Goal: Information Seeking & Learning: Check status

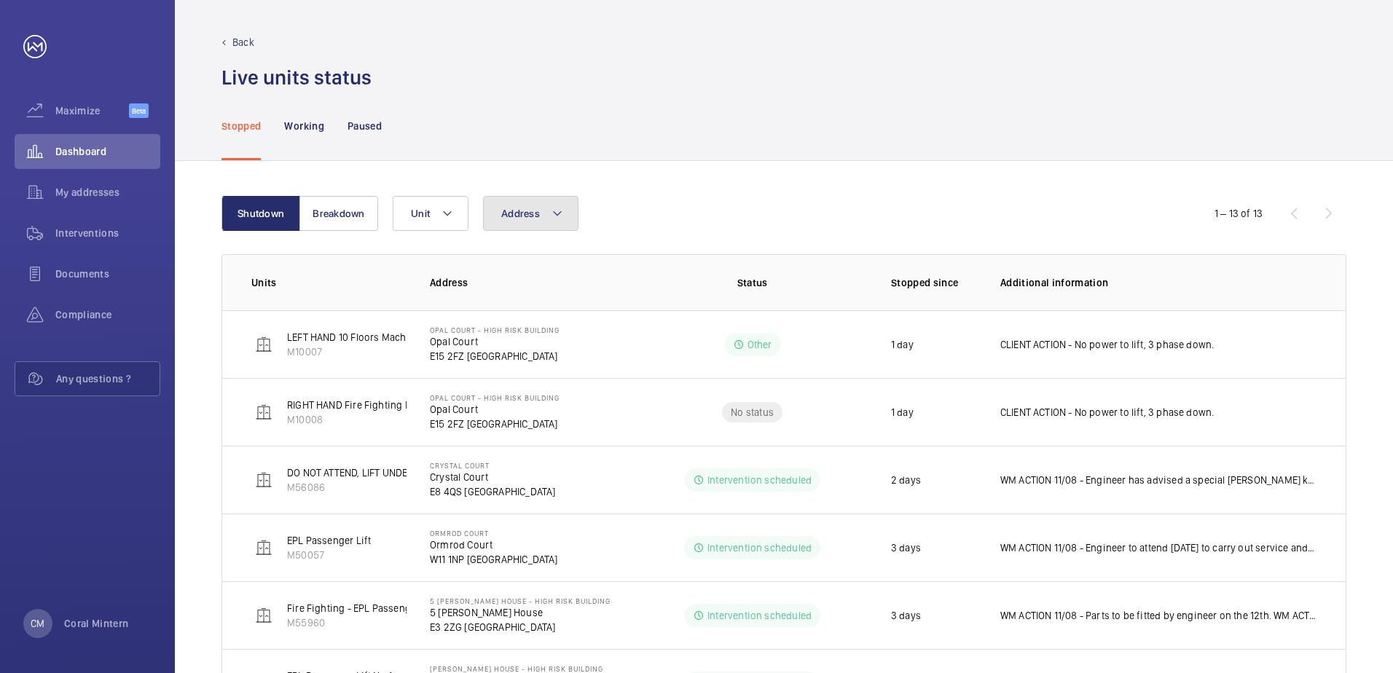
click at [526, 203] on button "Address" at bounding box center [530, 213] width 95 height 35
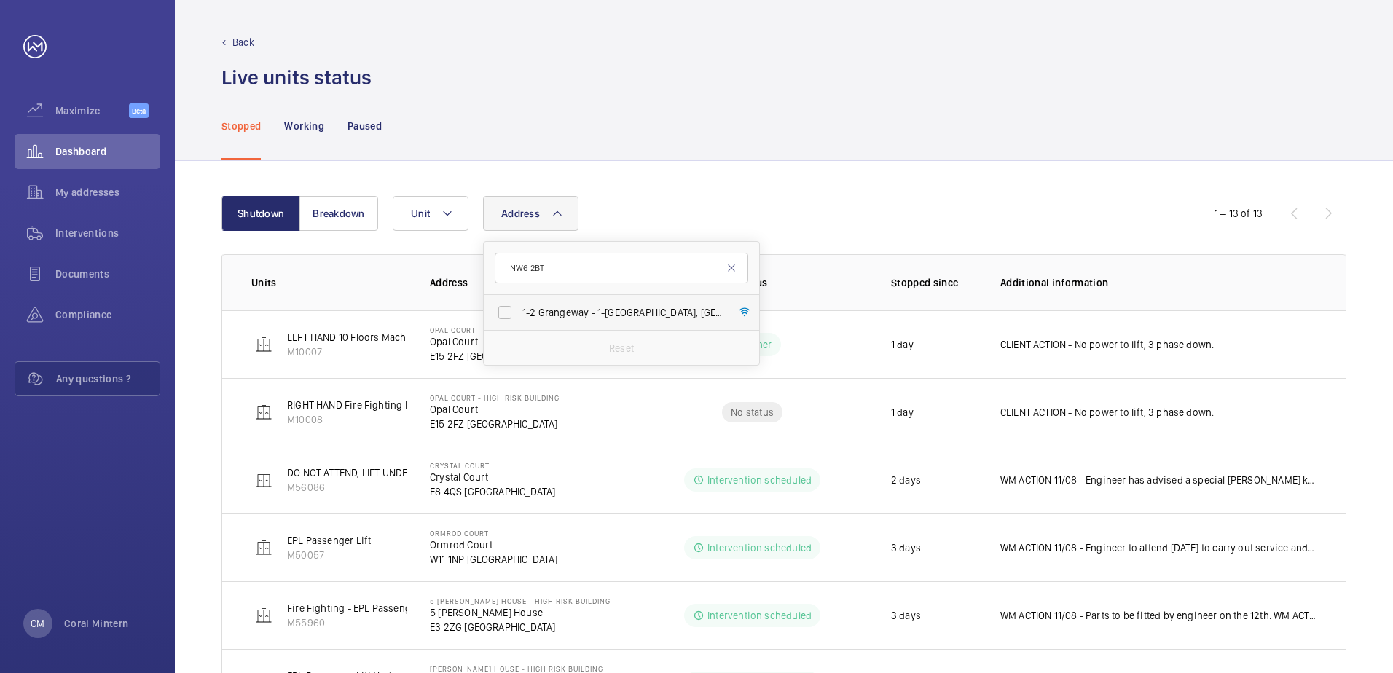
type input "NW6 2BT"
click at [606, 310] on span "[STREET_ADDRESS]" at bounding box center [623, 312] width 200 height 15
click at [520, 310] on input "[STREET_ADDRESS]" at bounding box center [504, 312] width 29 height 29
checkbox input "true"
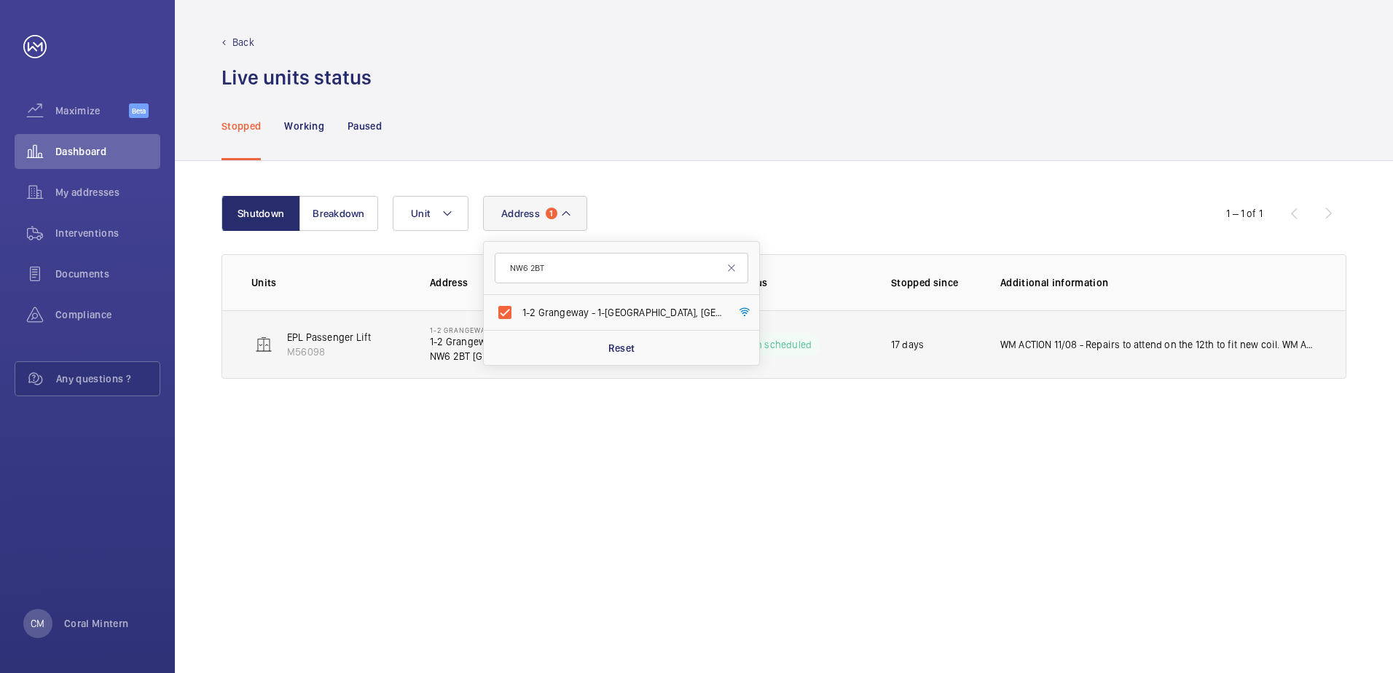
click at [1033, 353] on td "WM ACTION 11/08 - Repairs to attend on the 12th to fit new coil. WM ACTION 08/0…" at bounding box center [1161, 344] width 369 height 69
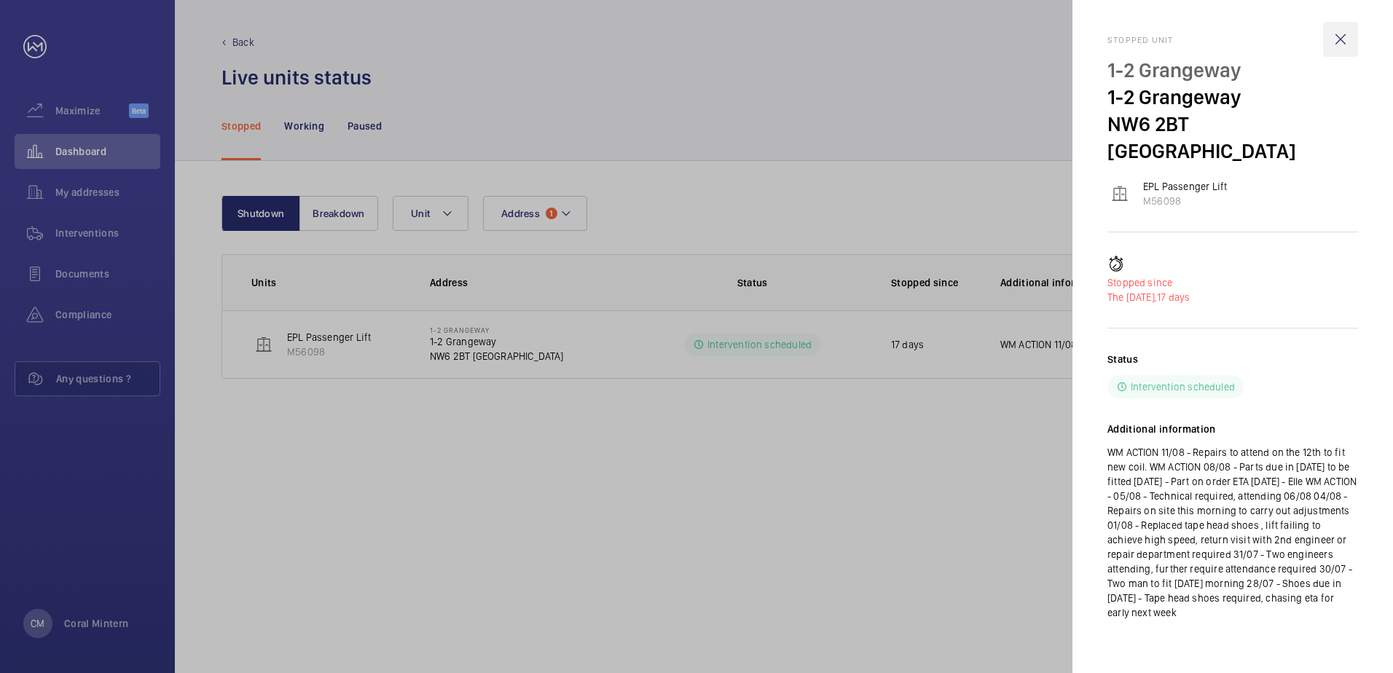
click at [1345, 38] on wm-front-icon-button at bounding box center [1340, 39] width 35 height 35
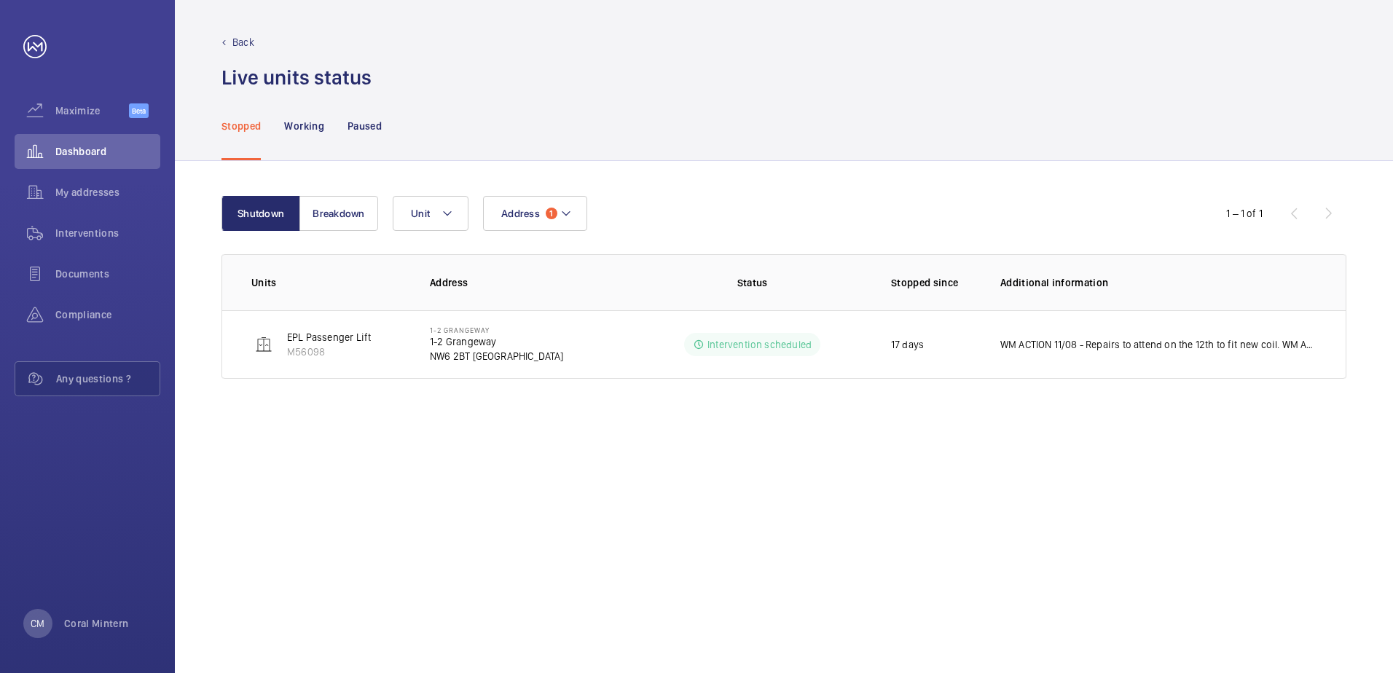
click at [590, 202] on div "Address 1 Unit" at bounding box center [782, 213] width 779 height 35
click at [571, 211] on button "Address 1" at bounding box center [535, 213] width 104 height 35
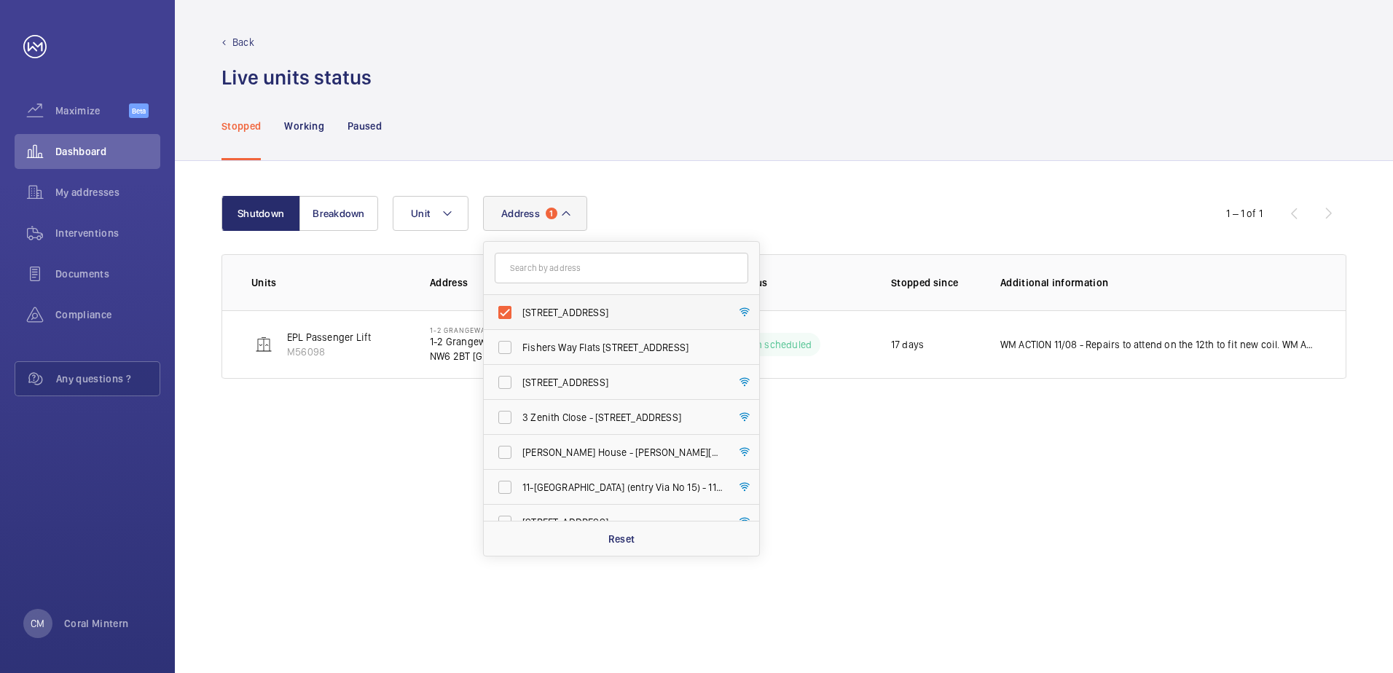
click at [614, 314] on span "[STREET_ADDRESS]" at bounding box center [623, 312] width 200 height 15
click at [520, 314] on input "[STREET_ADDRESS]" at bounding box center [504, 312] width 29 height 29
checkbox input "false"
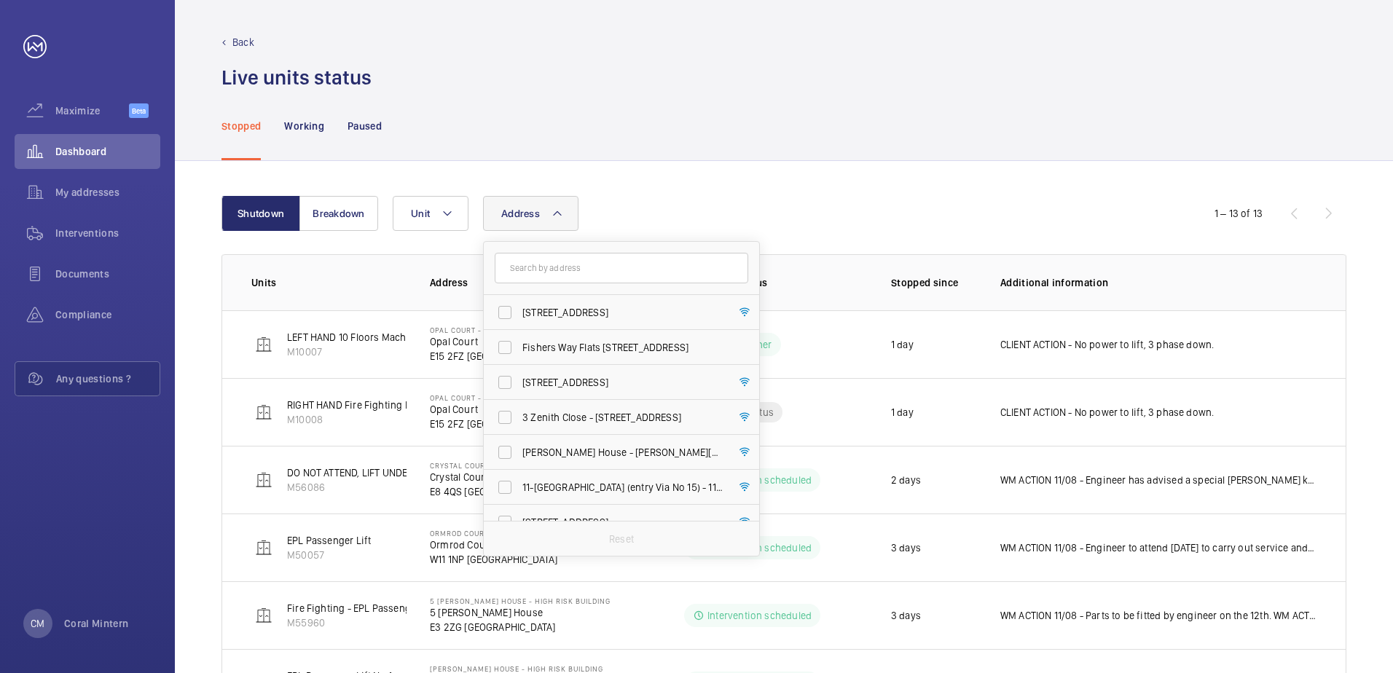
click at [560, 137] on div "Stopped Working Paused" at bounding box center [784, 125] width 1125 height 69
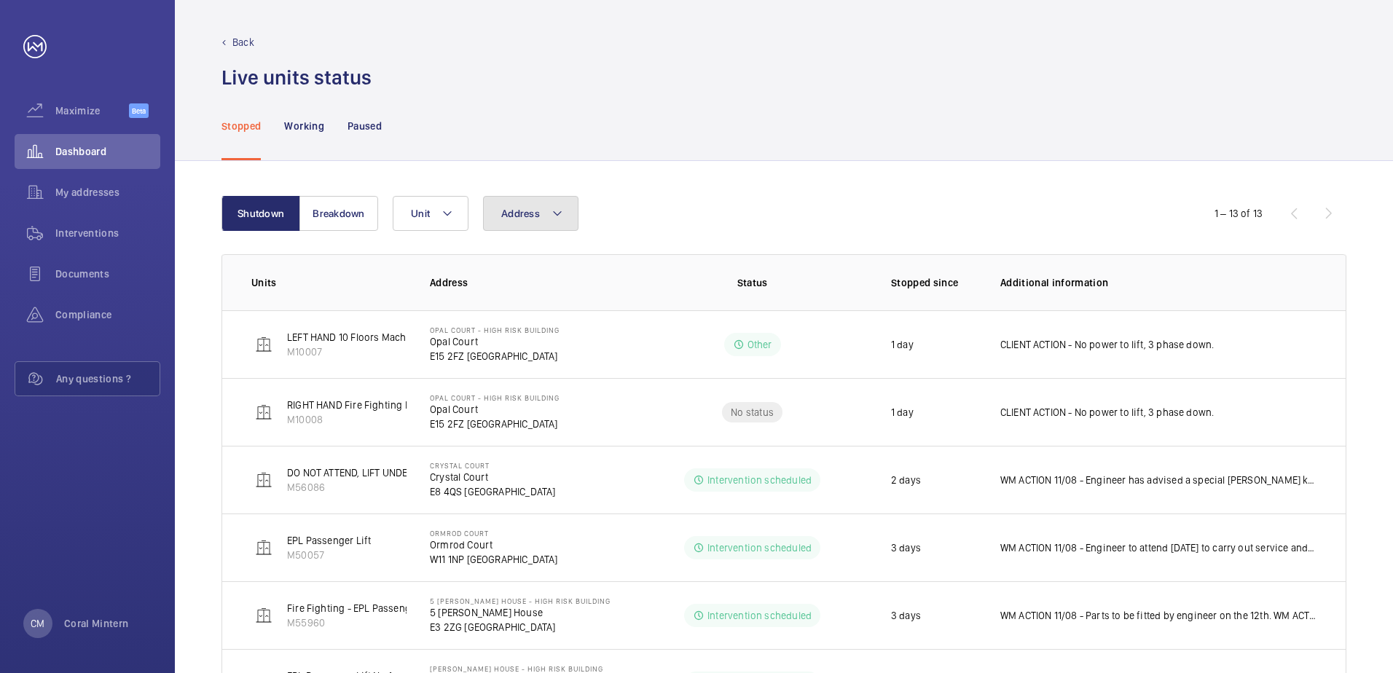
click at [544, 221] on button "Address" at bounding box center [530, 213] width 95 height 35
type input "carat"
click at [601, 321] on label "Carat House - [GEOGRAPHIC_DATA]" at bounding box center [611, 312] width 254 height 35
click at [520, 321] on input "Carat House - [GEOGRAPHIC_DATA]" at bounding box center [504, 312] width 29 height 29
checkbox input "true"
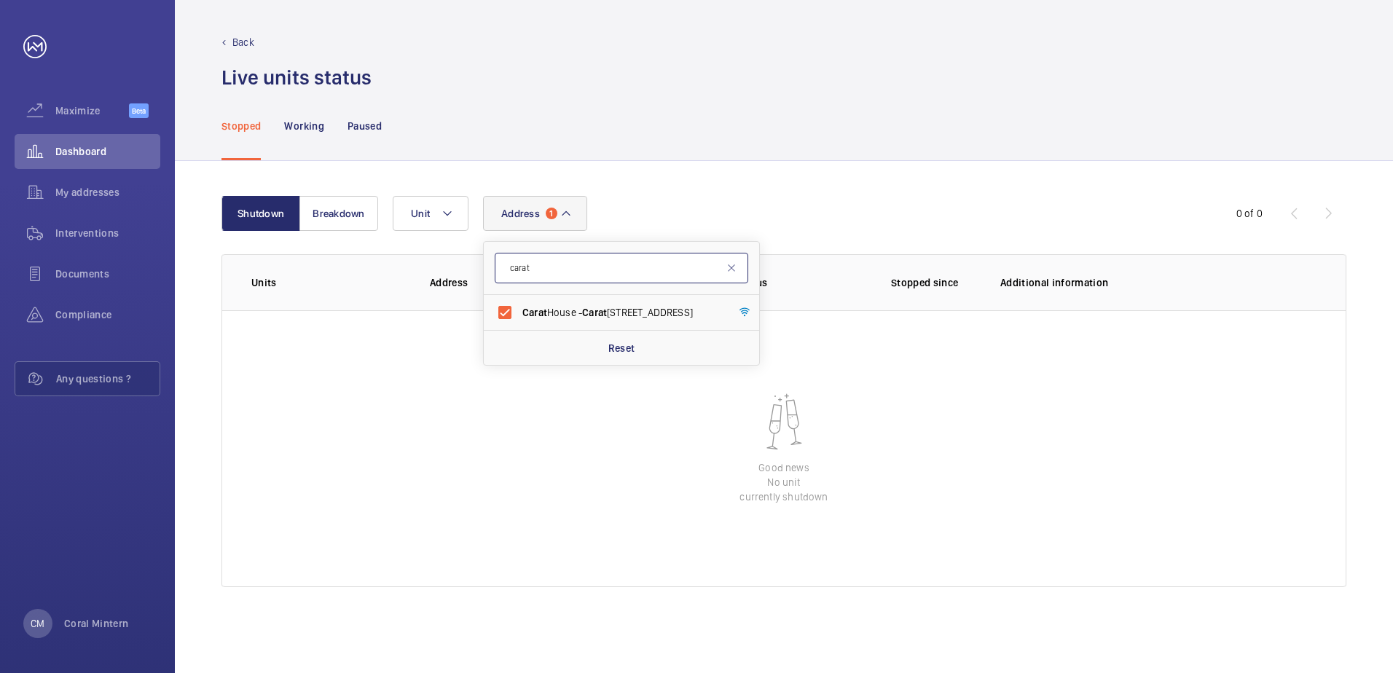
drag, startPoint x: 597, startPoint y: 271, endPoint x: 506, endPoint y: 265, distance: 91.3
click at [506, 265] on input "carat" at bounding box center [622, 268] width 254 height 31
type input "sw2 5rt"
click at [630, 321] on label "[PERSON_NAME][STREET_ADDRESS][PERSON_NAME]" at bounding box center [611, 312] width 254 height 35
click at [520, 321] on input "[PERSON_NAME][STREET_ADDRESS][PERSON_NAME]" at bounding box center [504, 312] width 29 height 29
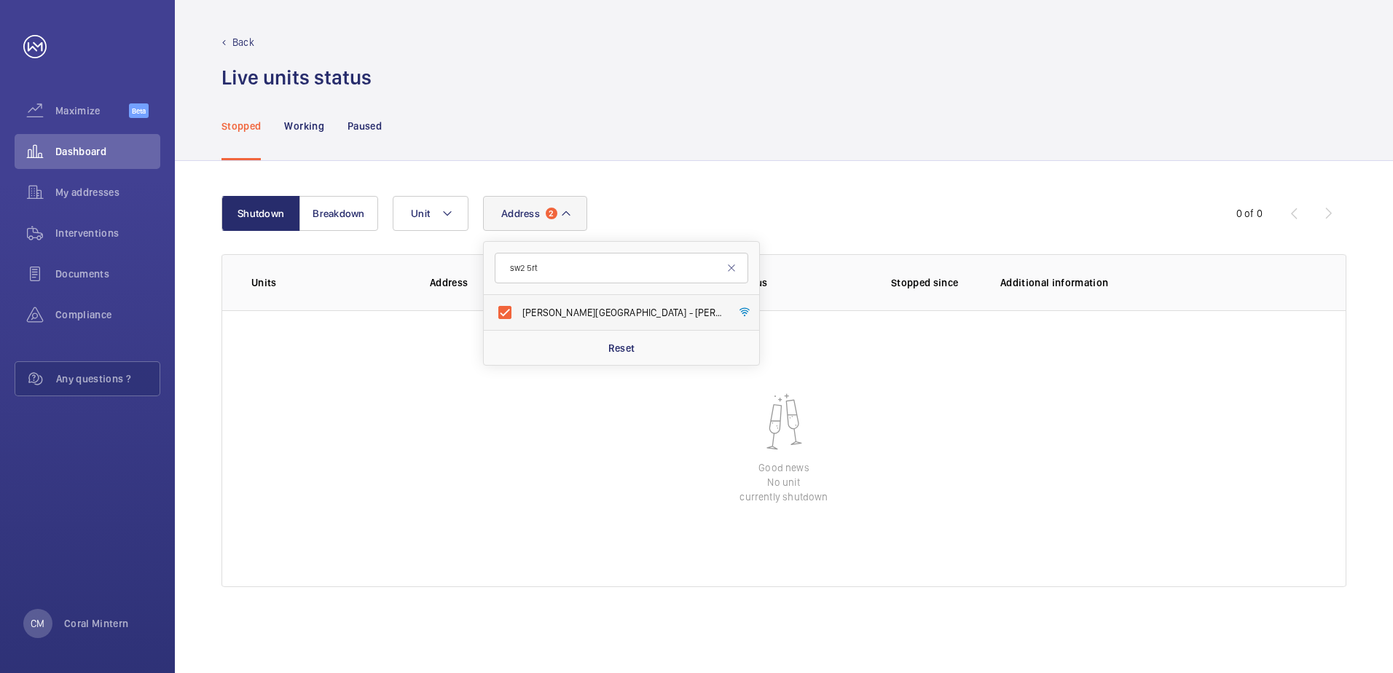
click at [603, 309] on span "[PERSON_NAME][STREET_ADDRESS][PERSON_NAME]" at bounding box center [623, 312] width 200 height 15
click at [520, 309] on input "[PERSON_NAME][STREET_ADDRESS][PERSON_NAME]" at bounding box center [504, 312] width 29 height 29
checkbox input "false"
drag, startPoint x: 581, startPoint y: 266, endPoint x: 509, endPoint y: 254, distance: 73.2
click at [509, 254] on input "sw2 5rt" at bounding box center [622, 268] width 254 height 31
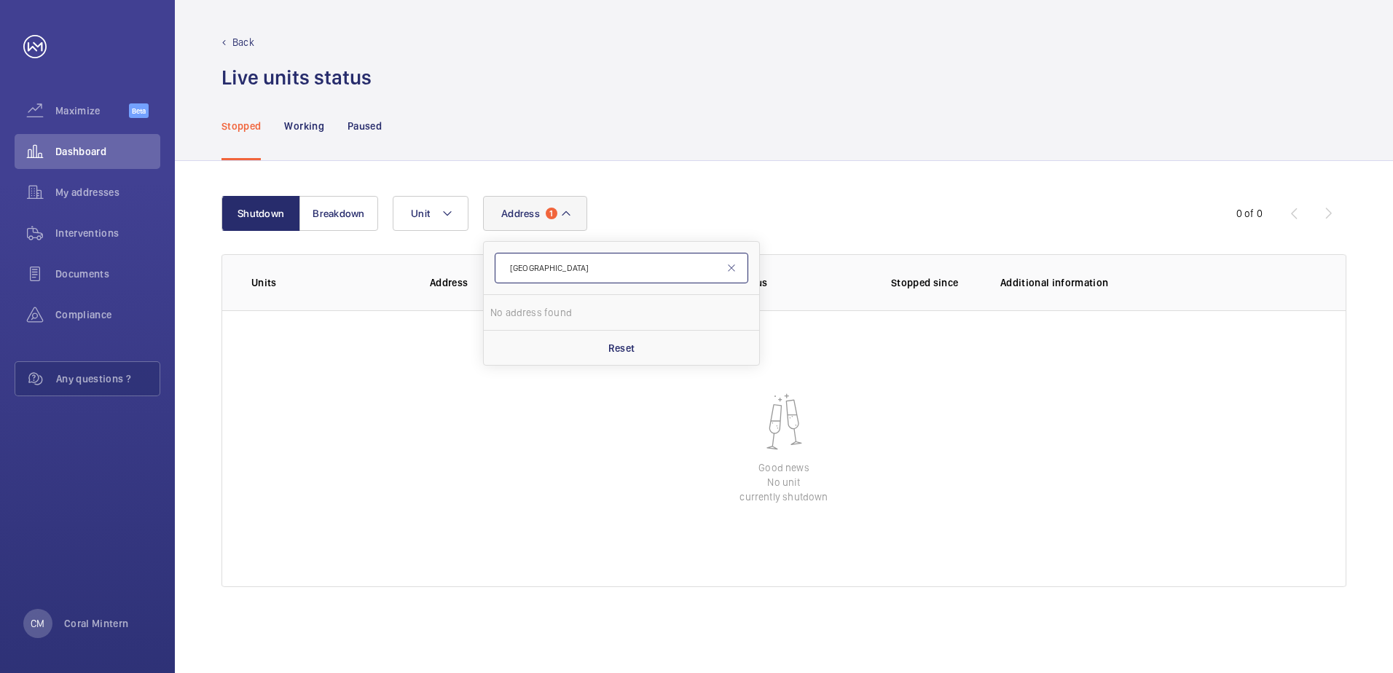
drag, startPoint x: 559, startPoint y: 274, endPoint x: 496, endPoint y: 270, distance: 63.5
click at [496, 270] on input "[GEOGRAPHIC_DATA]" at bounding box center [622, 268] width 254 height 31
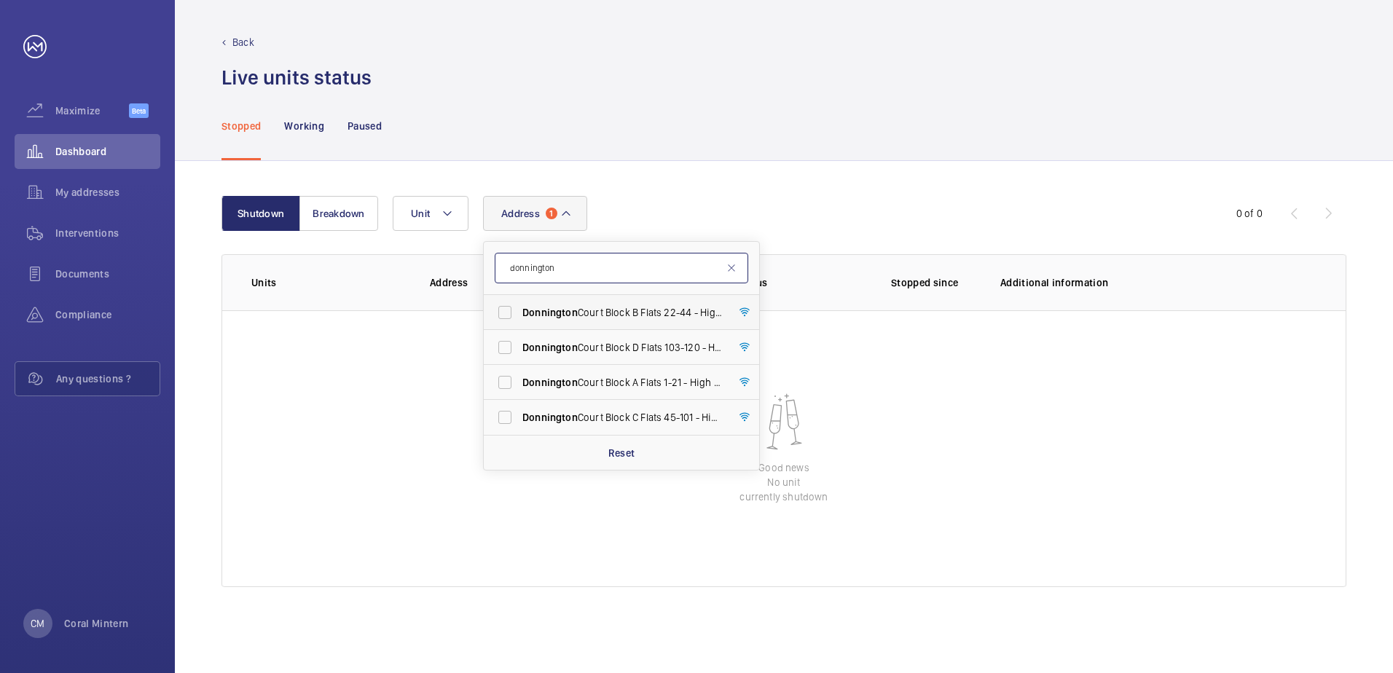
type input "donnington"
click at [676, 321] on label "[GEOGRAPHIC_DATA] B Flats [STREET_ADDRESS]" at bounding box center [611, 312] width 254 height 35
click at [520, 321] on input "[GEOGRAPHIC_DATA] B Flats [STREET_ADDRESS]" at bounding box center [504, 312] width 29 height 29
checkbox input "true"
click at [654, 348] on span "[GEOGRAPHIC_DATA] [STREET_ADDRESS]" at bounding box center [623, 347] width 200 height 15
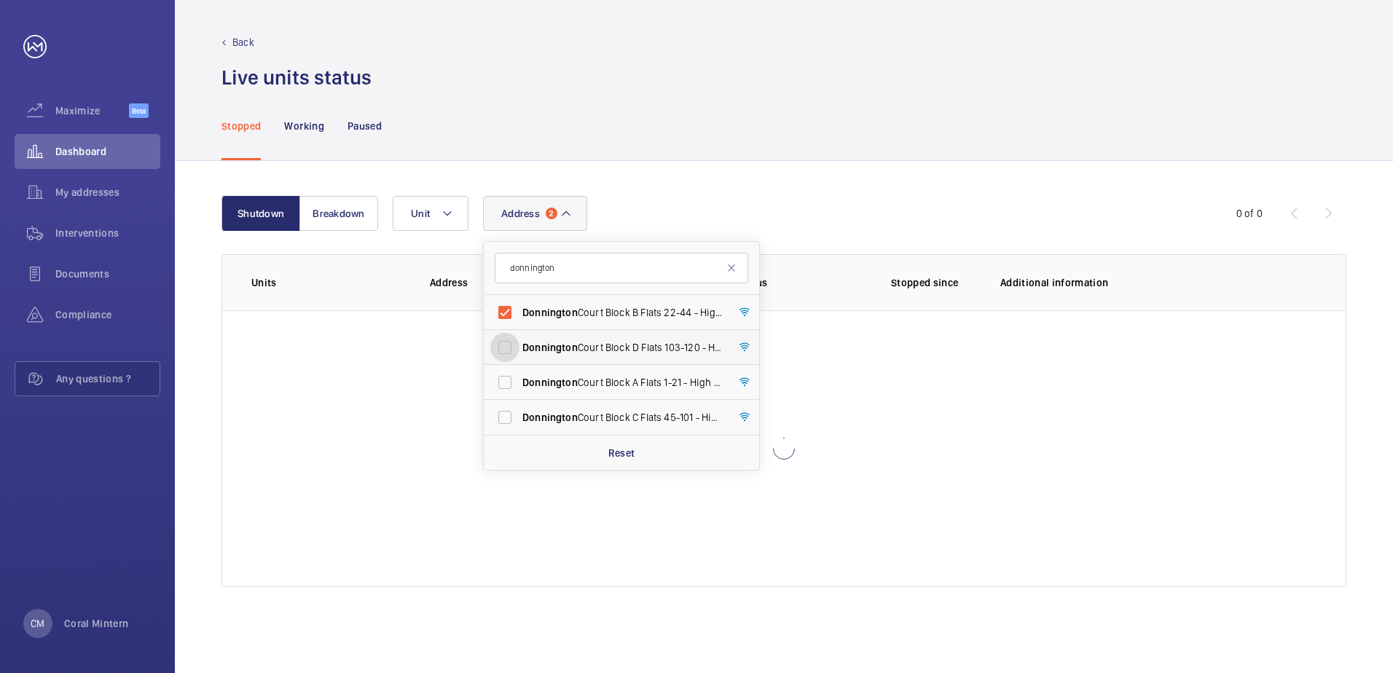
click at [520, 348] on input "[GEOGRAPHIC_DATA] [STREET_ADDRESS]" at bounding box center [504, 347] width 29 height 29
checkbox input "true"
click at [651, 379] on span "[GEOGRAPHIC_DATA] A Flats [STREET_ADDRESS]" at bounding box center [623, 382] width 200 height 15
click at [520, 379] on input "[GEOGRAPHIC_DATA] A Flats [STREET_ADDRESS]" at bounding box center [504, 382] width 29 height 29
checkbox input "true"
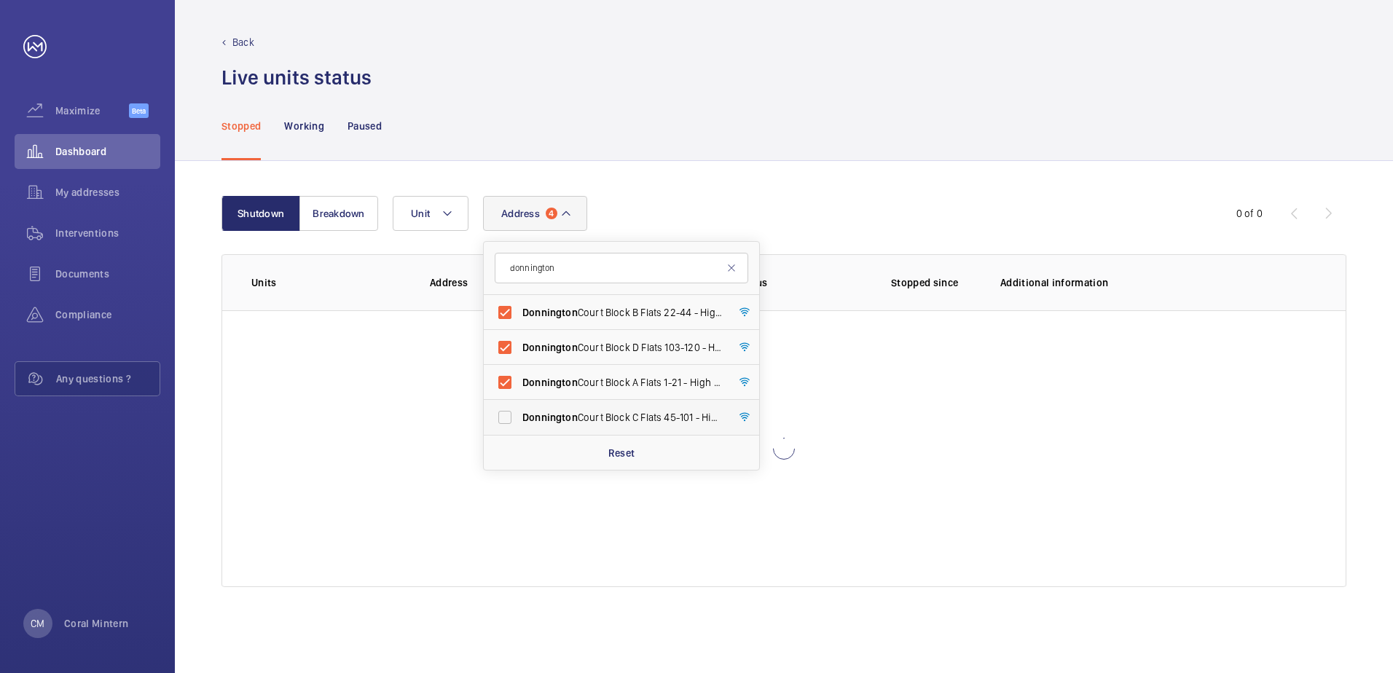
click at [653, 404] on label "[GEOGRAPHIC_DATA] C Flats [STREET_ADDRESS]" at bounding box center [611, 417] width 254 height 35
click at [520, 404] on input "[GEOGRAPHIC_DATA] C Flats [STREET_ADDRESS]" at bounding box center [504, 417] width 29 height 29
checkbox input "true"
click at [609, 315] on span "[GEOGRAPHIC_DATA] B Flats [STREET_ADDRESS]" at bounding box center [623, 312] width 200 height 15
click at [520, 315] on input "[GEOGRAPHIC_DATA] B Flats [STREET_ADDRESS]" at bounding box center [504, 312] width 29 height 29
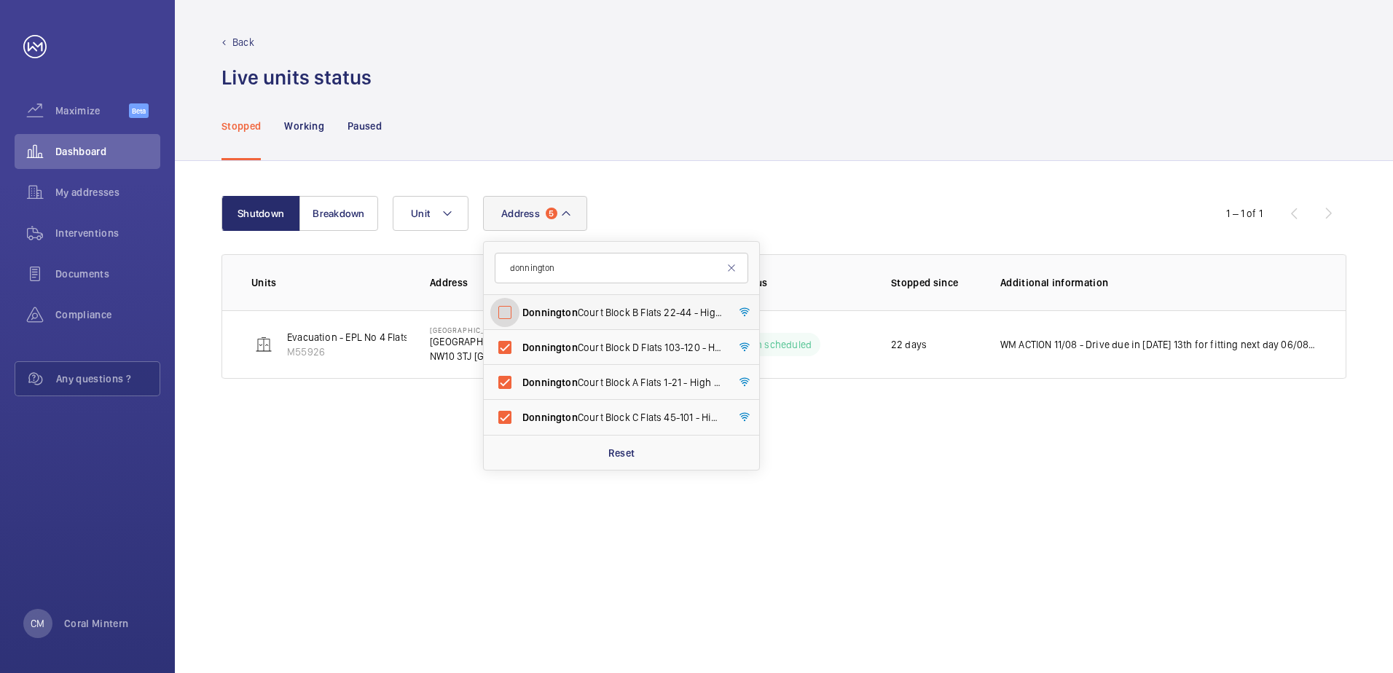
checkbox input "false"
click at [605, 348] on span "[GEOGRAPHIC_DATA] [STREET_ADDRESS]" at bounding box center [623, 347] width 200 height 15
click at [520, 348] on input "[GEOGRAPHIC_DATA] [STREET_ADDRESS]" at bounding box center [504, 347] width 29 height 29
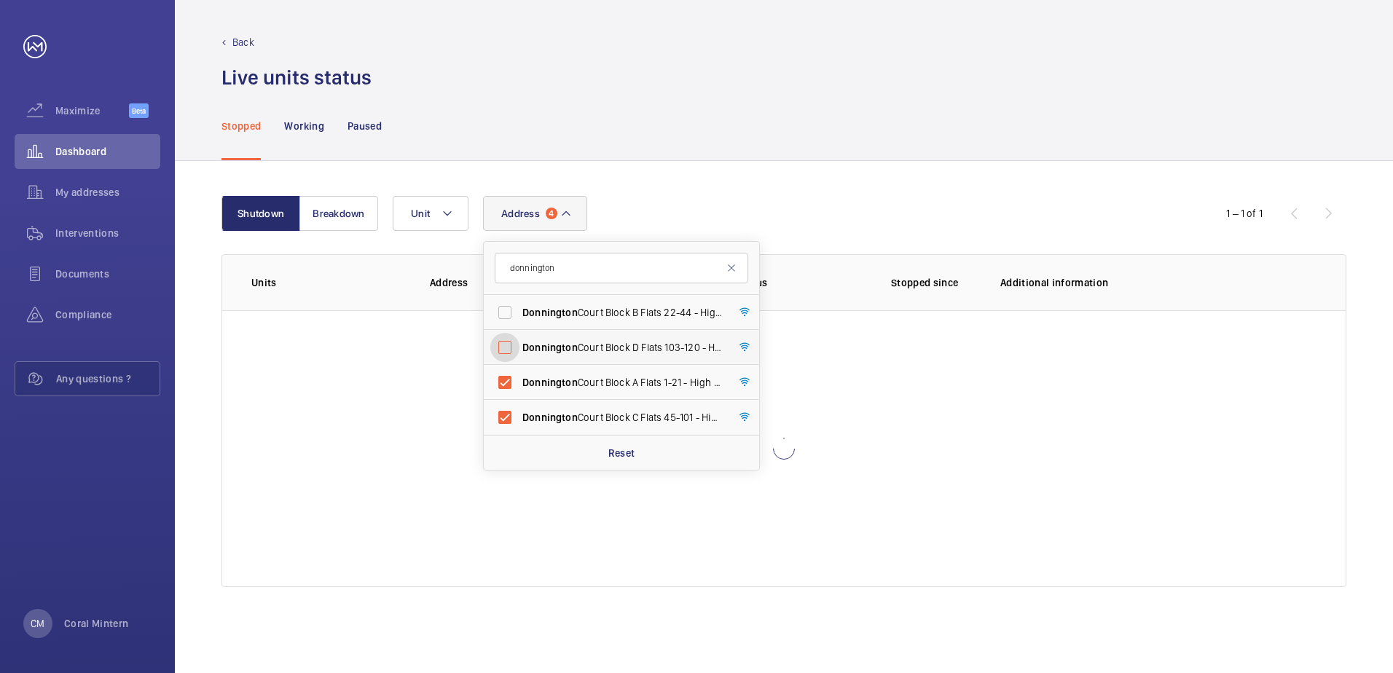
checkbox input "false"
click at [596, 386] on span "[GEOGRAPHIC_DATA] A Flats [STREET_ADDRESS]" at bounding box center [623, 382] width 200 height 15
click at [520, 386] on input "[GEOGRAPHIC_DATA] A Flats [STREET_ADDRESS]" at bounding box center [504, 382] width 29 height 29
checkbox input "false"
click at [590, 404] on label "[GEOGRAPHIC_DATA] C Flats [STREET_ADDRESS]" at bounding box center [611, 417] width 254 height 35
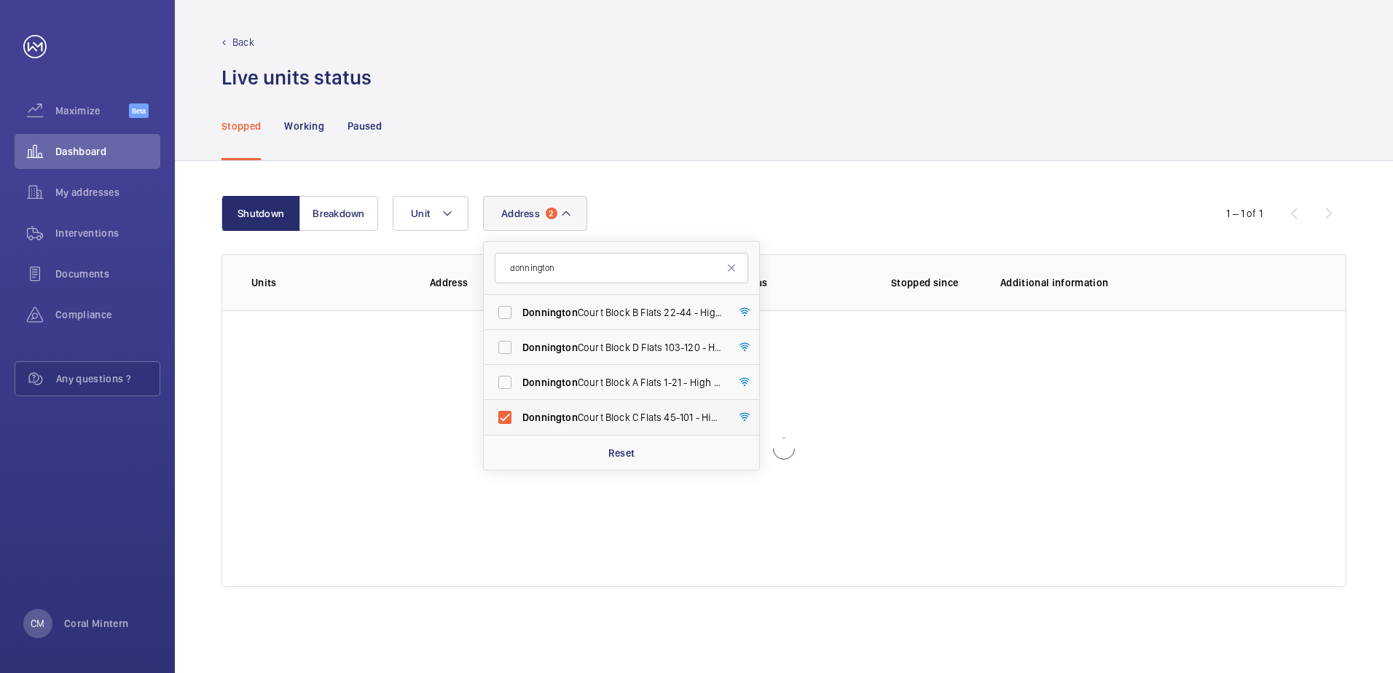
click at [520, 404] on input "[GEOGRAPHIC_DATA] C Flats [STREET_ADDRESS]" at bounding box center [504, 417] width 29 height 29
checkbox input "false"
click at [608, 304] on label "[GEOGRAPHIC_DATA] B Flats [STREET_ADDRESS]" at bounding box center [611, 312] width 254 height 35
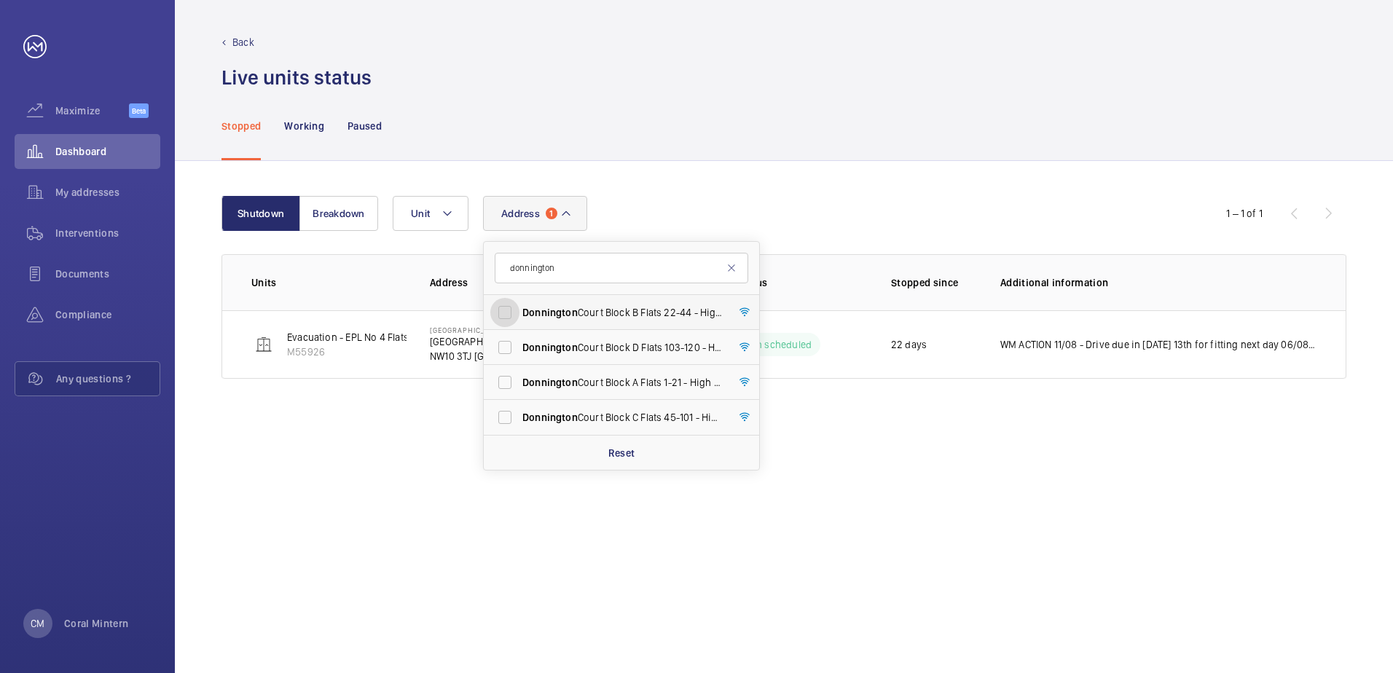
click at [520, 304] on input "[GEOGRAPHIC_DATA] B Flats [STREET_ADDRESS]" at bounding box center [504, 312] width 29 height 29
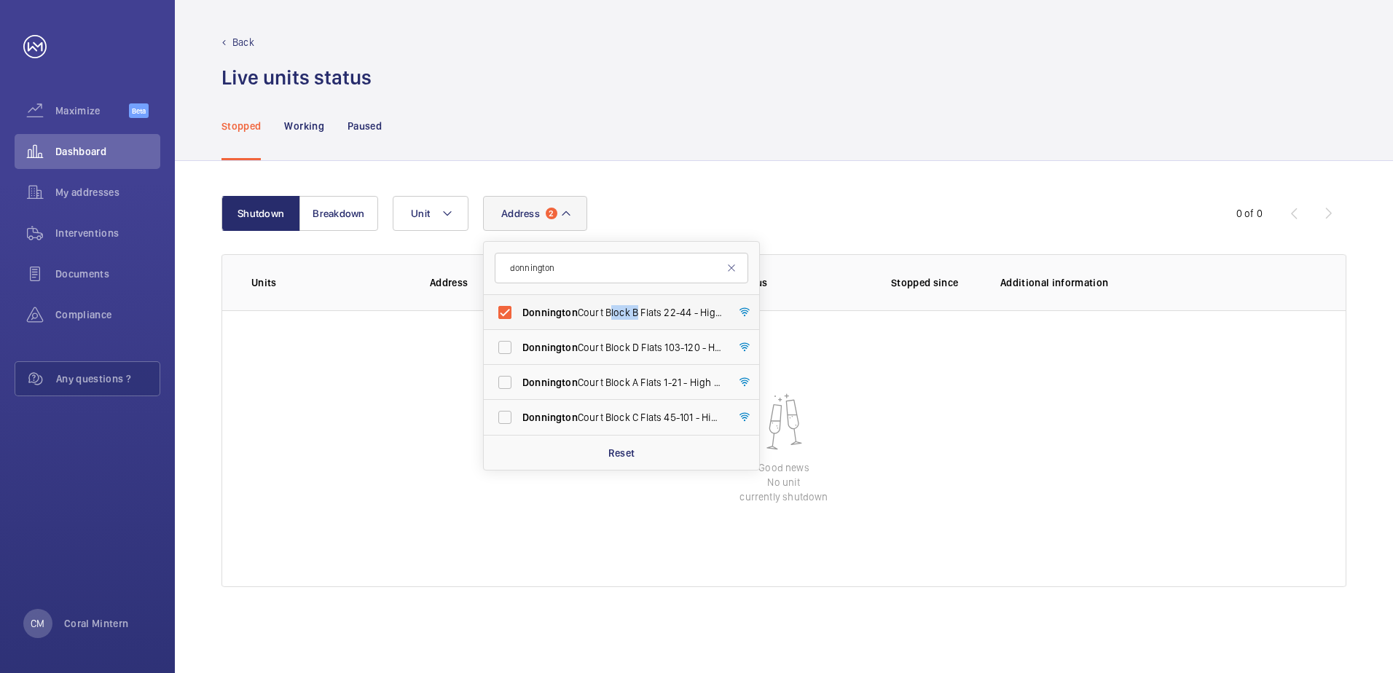
click at [608, 304] on label "[GEOGRAPHIC_DATA] B Flats [STREET_ADDRESS]" at bounding box center [611, 312] width 254 height 35
click at [520, 304] on input "[GEOGRAPHIC_DATA] B Flats [STREET_ADDRESS]" at bounding box center [504, 312] width 29 height 29
checkbox input "false"
drag, startPoint x: 608, startPoint y: 304, endPoint x: 502, endPoint y: 254, distance: 117.0
click at [502, 254] on input "donnington" at bounding box center [622, 268] width 254 height 31
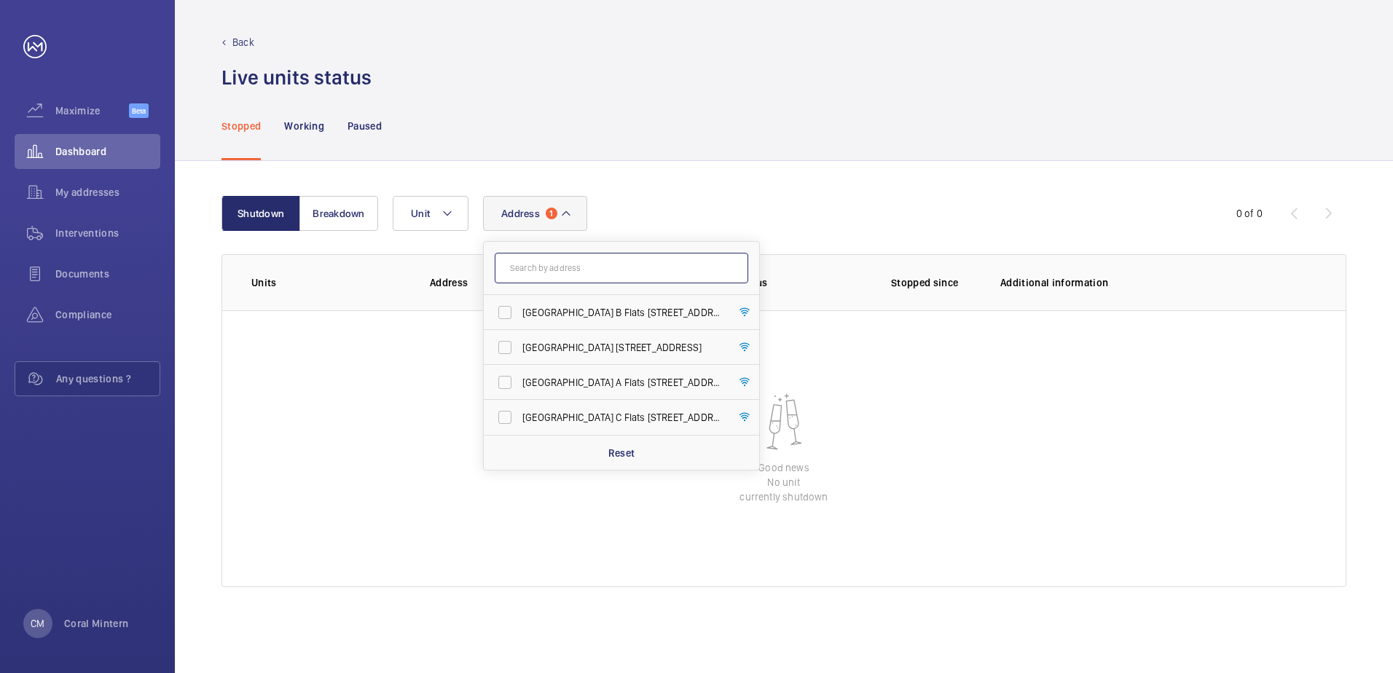
type input "b"
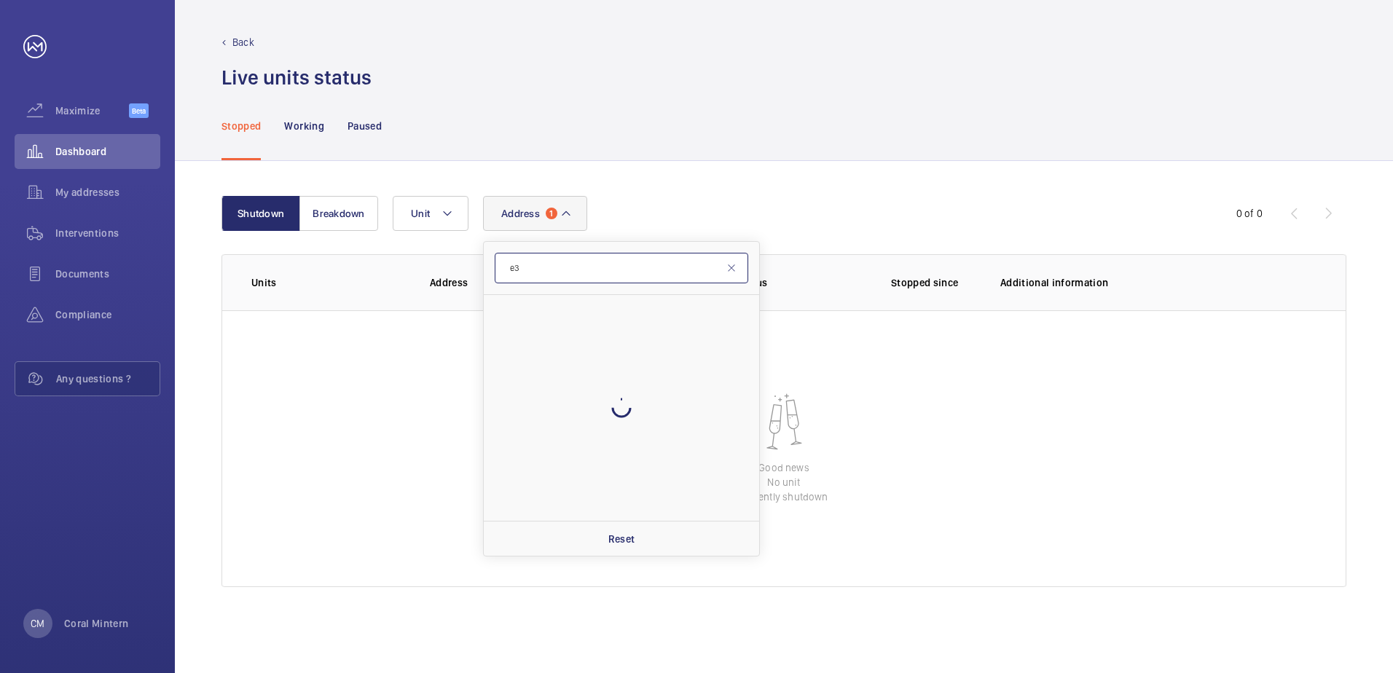
type input "e"
type input "[PERSON_NAME]"
click at [591, 310] on span "[STREET_ADDRESS][PERSON_NAME][PERSON_NAME]" at bounding box center [623, 312] width 200 height 15
click at [520, 310] on input "[STREET_ADDRESS][PERSON_NAME][PERSON_NAME]" at bounding box center [504, 312] width 29 height 29
click at [647, 321] on label "[STREET_ADDRESS][PERSON_NAME][PERSON_NAME]" at bounding box center [611, 312] width 254 height 35
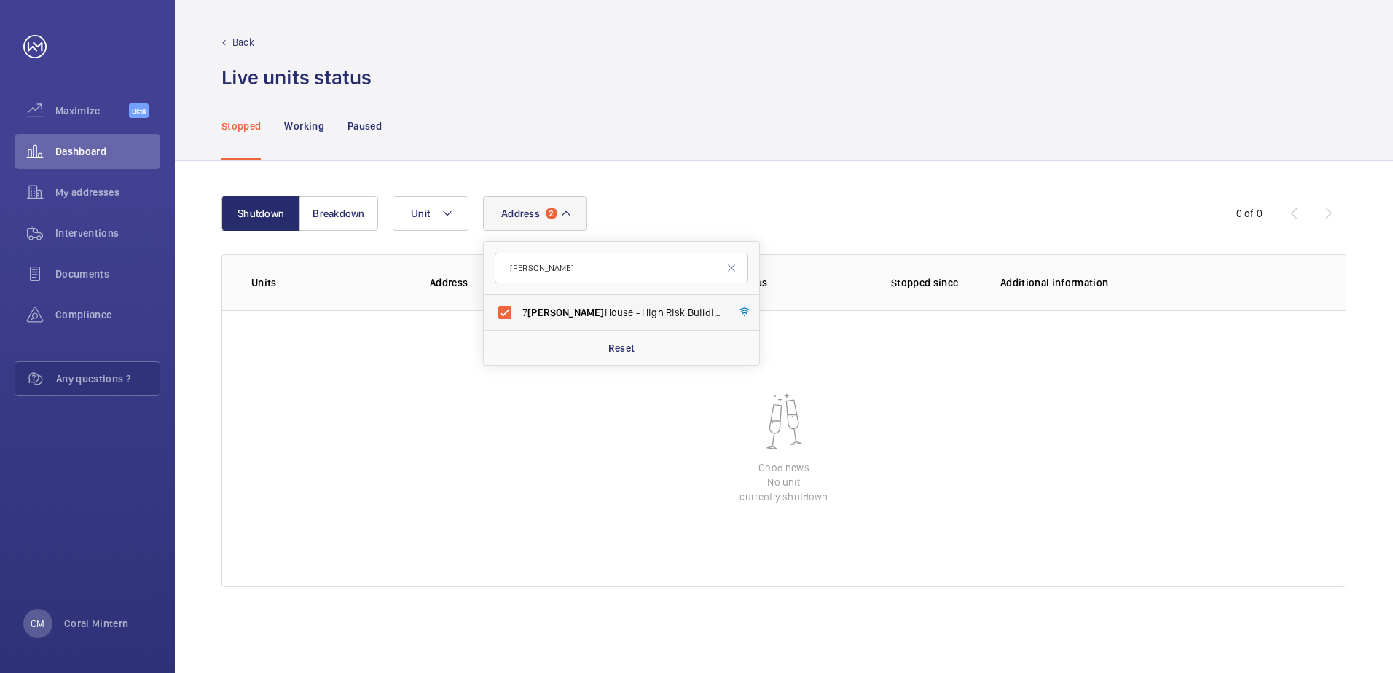
click at [520, 321] on input "[STREET_ADDRESS][PERSON_NAME][PERSON_NAME]" at bounding box center [504, 312] width 29 height 29
checkbox input "false"
